Goal: Transaction & Acquisition: Subscribe to service/newsletter

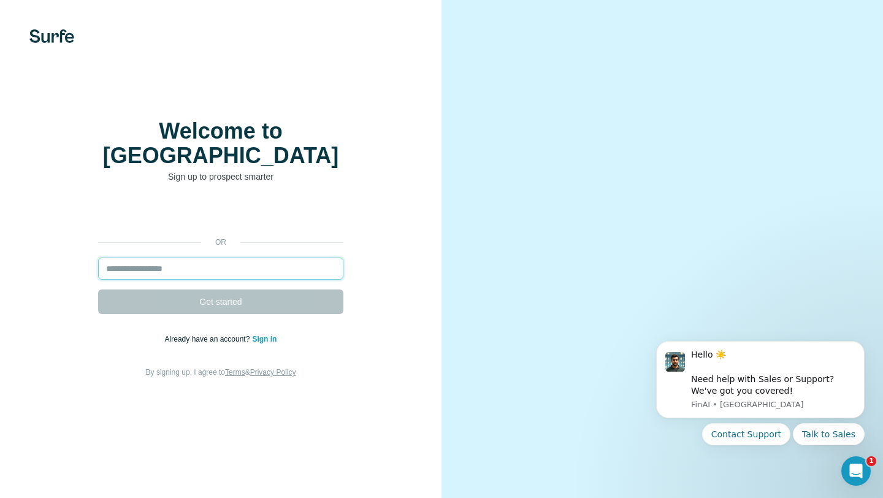
click at [170, 258] on input "email" at bounding box center [220, 269] width 245 height 22
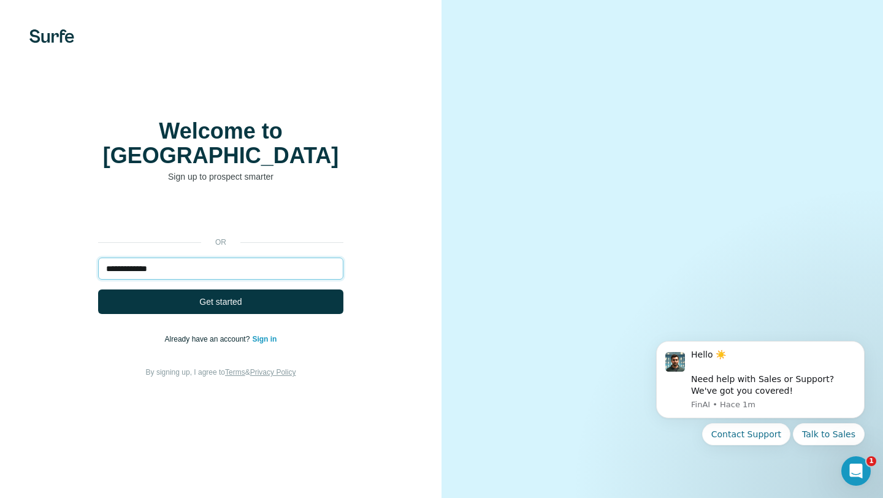
type input "**********"
click at [98, 289] on button "Get started" at bounding box center [220, 301] width 245 height 25
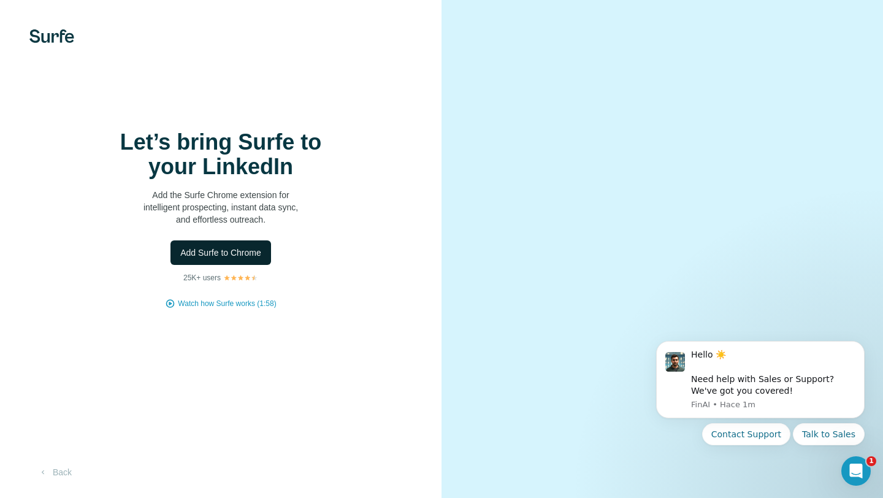
click at [229, 251] on span "Add Surfe to Chrome" at bounding box center [220, 252] width 81 height 12
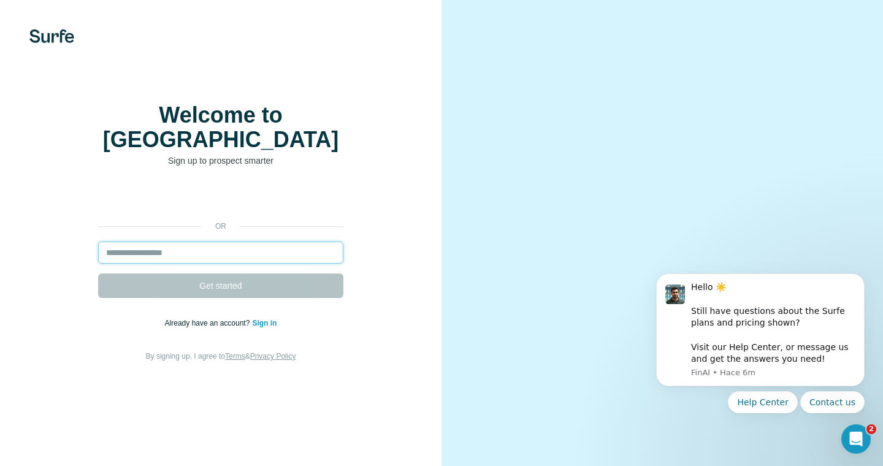
click at [206, 242] on input "email" at bounding box center [220, 253] width 245 height 22
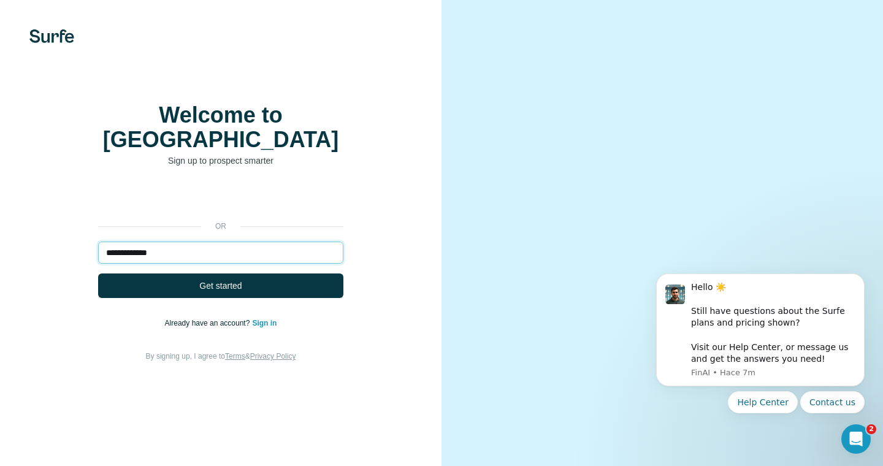
type input "**********"
click at [85, 231] on div "**********" at bounding box center [221, 274] width 392 height 177
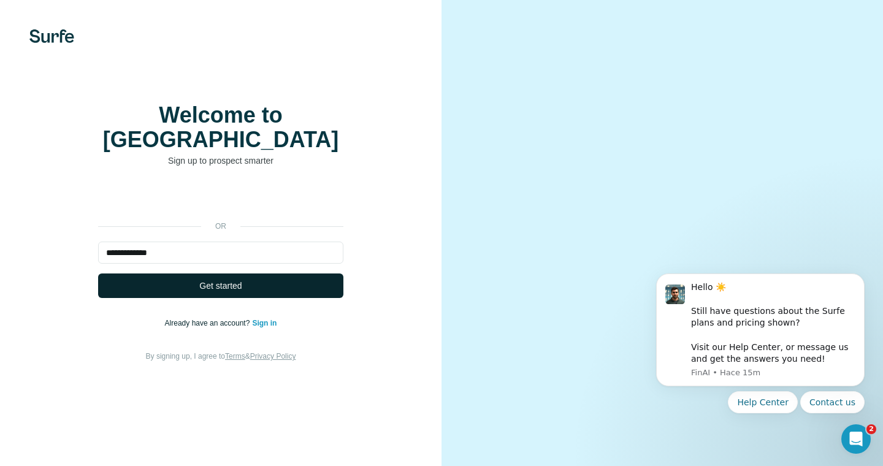
click at [231, 280] on span "Get started" at bounding box center [220, 286] width 42 height 12
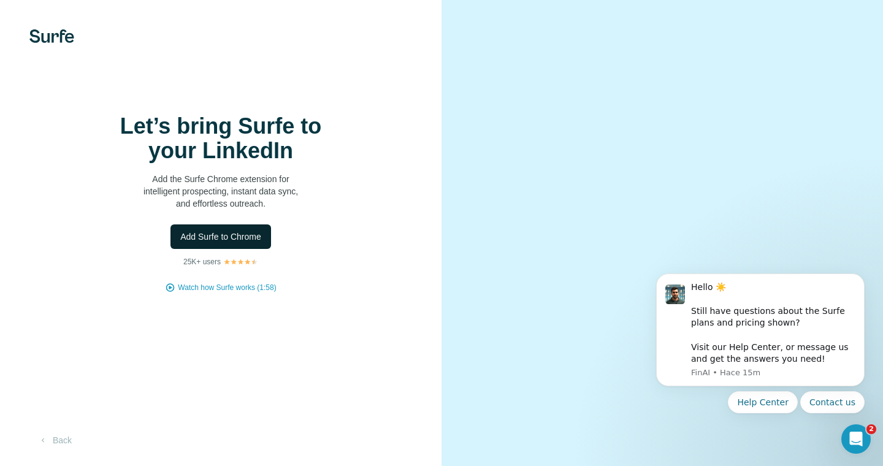
click at [242, 243] on span "Add Surfe to Chrome" at bounding box center [220, 237] width 81 height 12
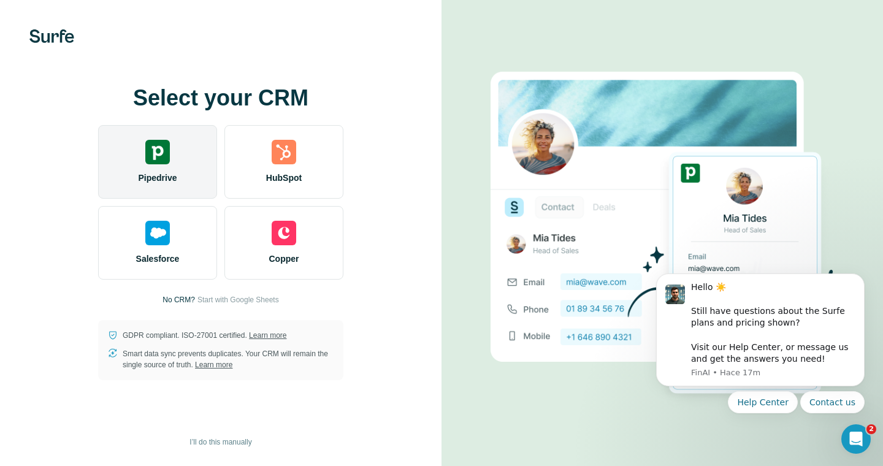
click at [175, 155] on div "Pipedrive" at bounding box center [157, 162] width 119 height 74
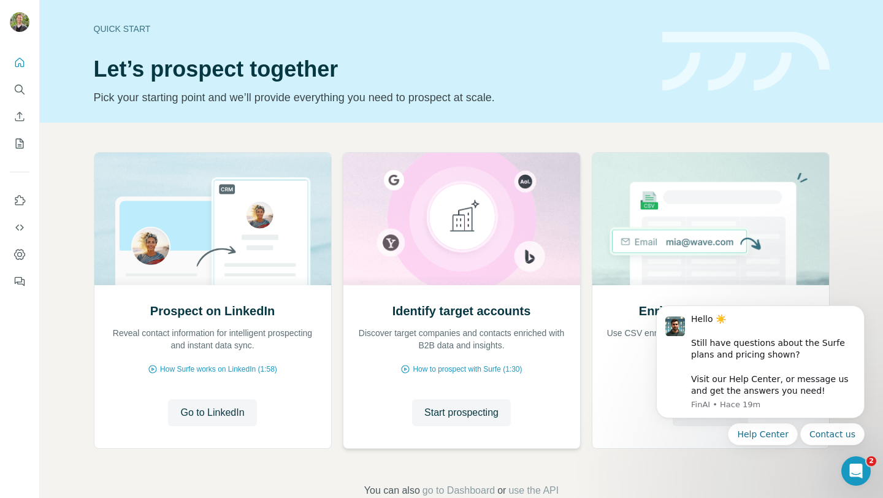
scroll to position [29, 0]
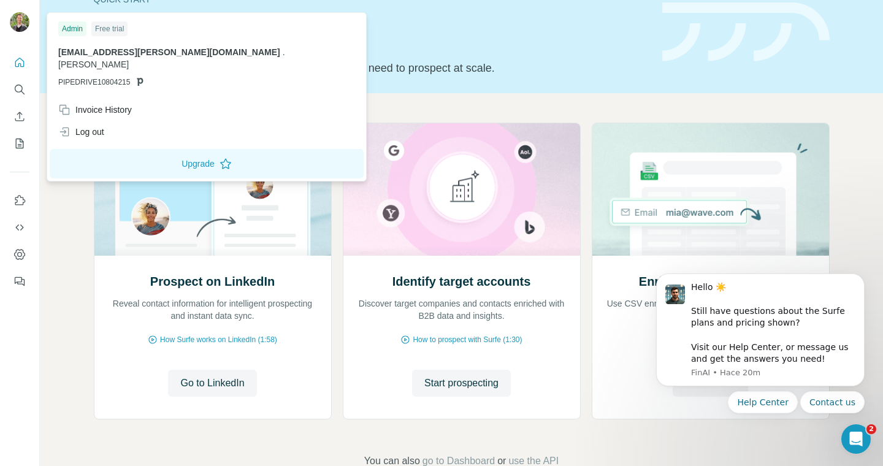
click at [17, 26] on img at bounding box center [20, 22] width 20 height 20
click at [119, 27] on div "Free trial" at bounding box center [109, 28] width 36 height 15
click at [124, 104] on div "Invoice History" at bounding box center [95, 110] width 74 height 12
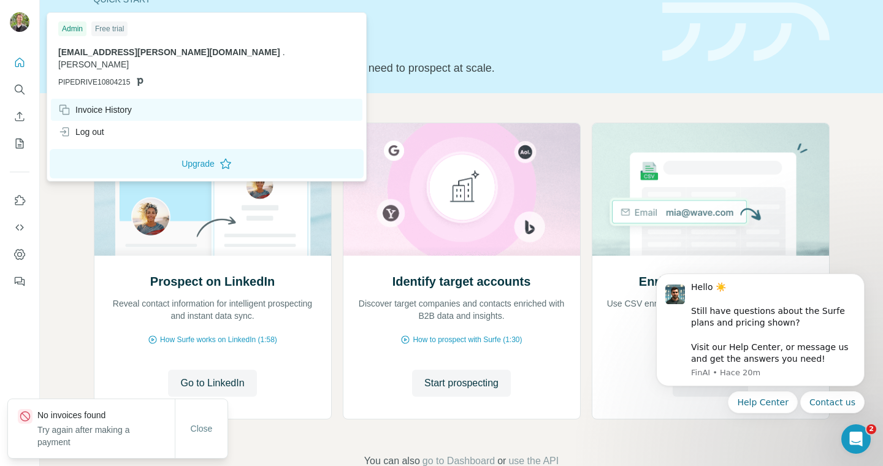
click at [106, 104] on div "Invoice History" at bounding box center [95, 110] width 74 height 12
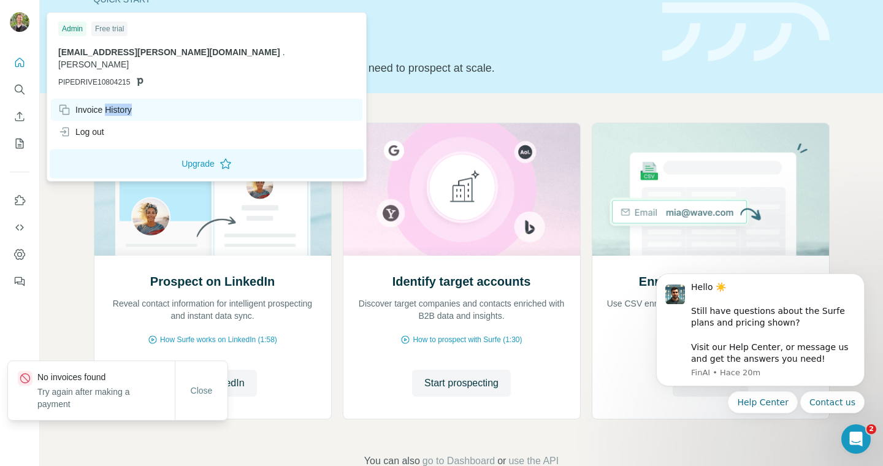
click at [106, 104] on div "Invoice History" at bounding box center [95, 110] width 74 height 12
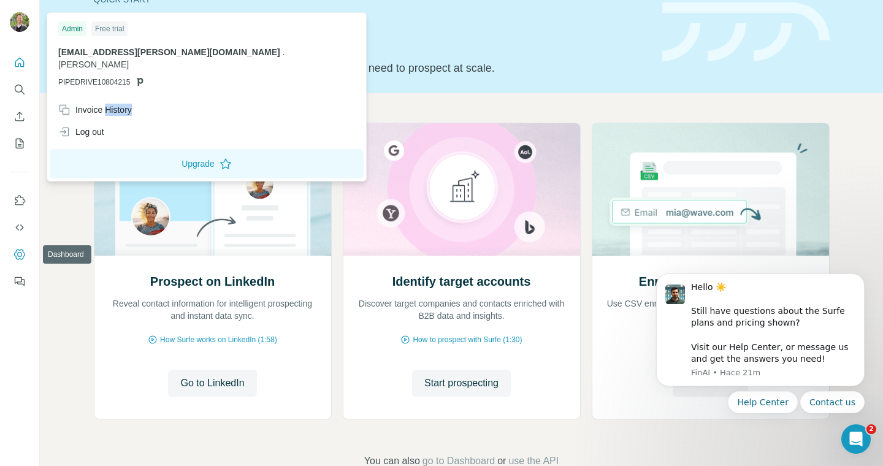
click at [20, 249] on icon "Dashboard" at bounding box center [19, 254] width 12 height 12
